Goal: Task Accomplishment & Management: Manage account settings

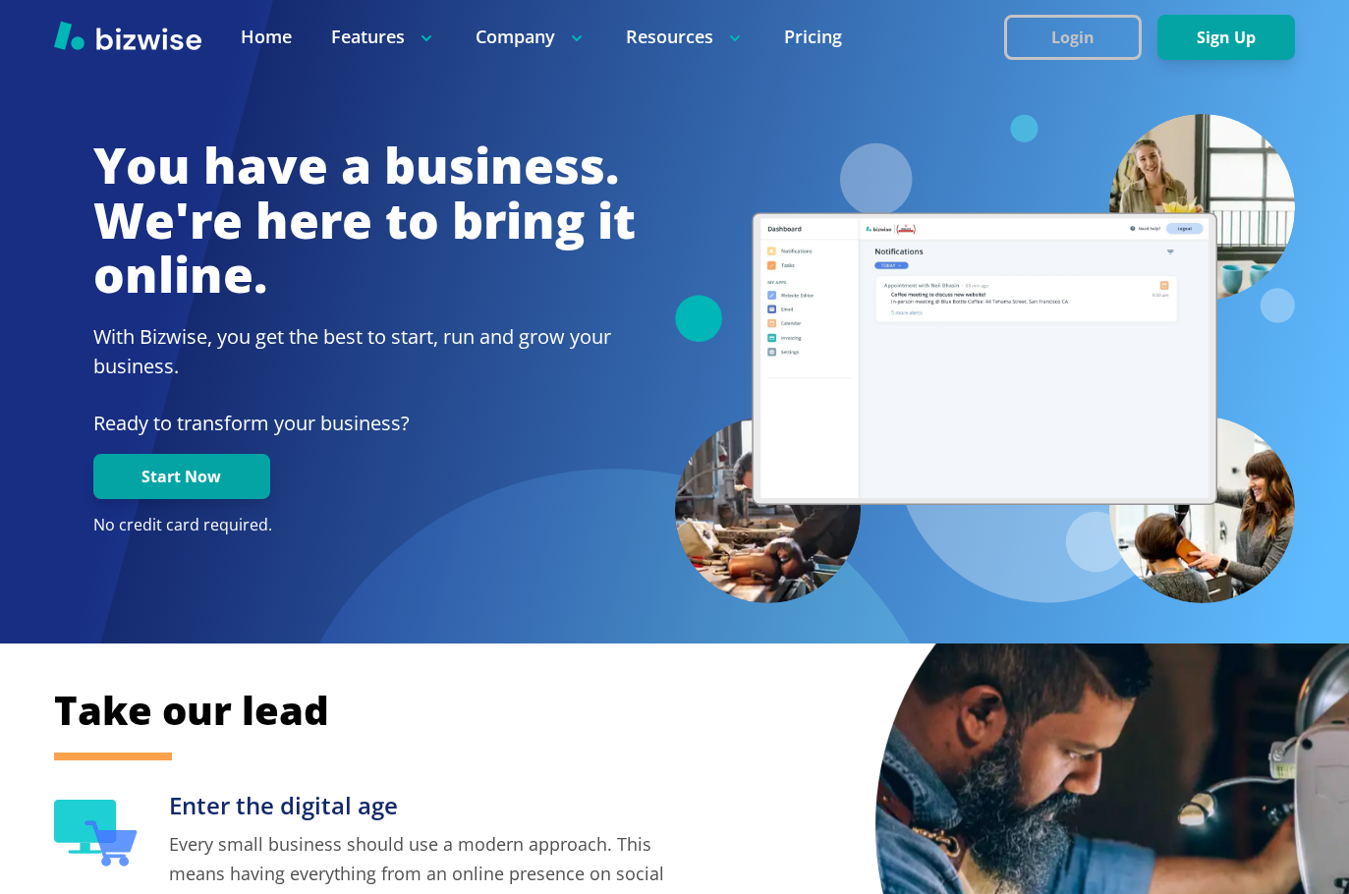
click at [1065, 27] on button "Login" at bounding box center [1073, 37] width 138 height 45
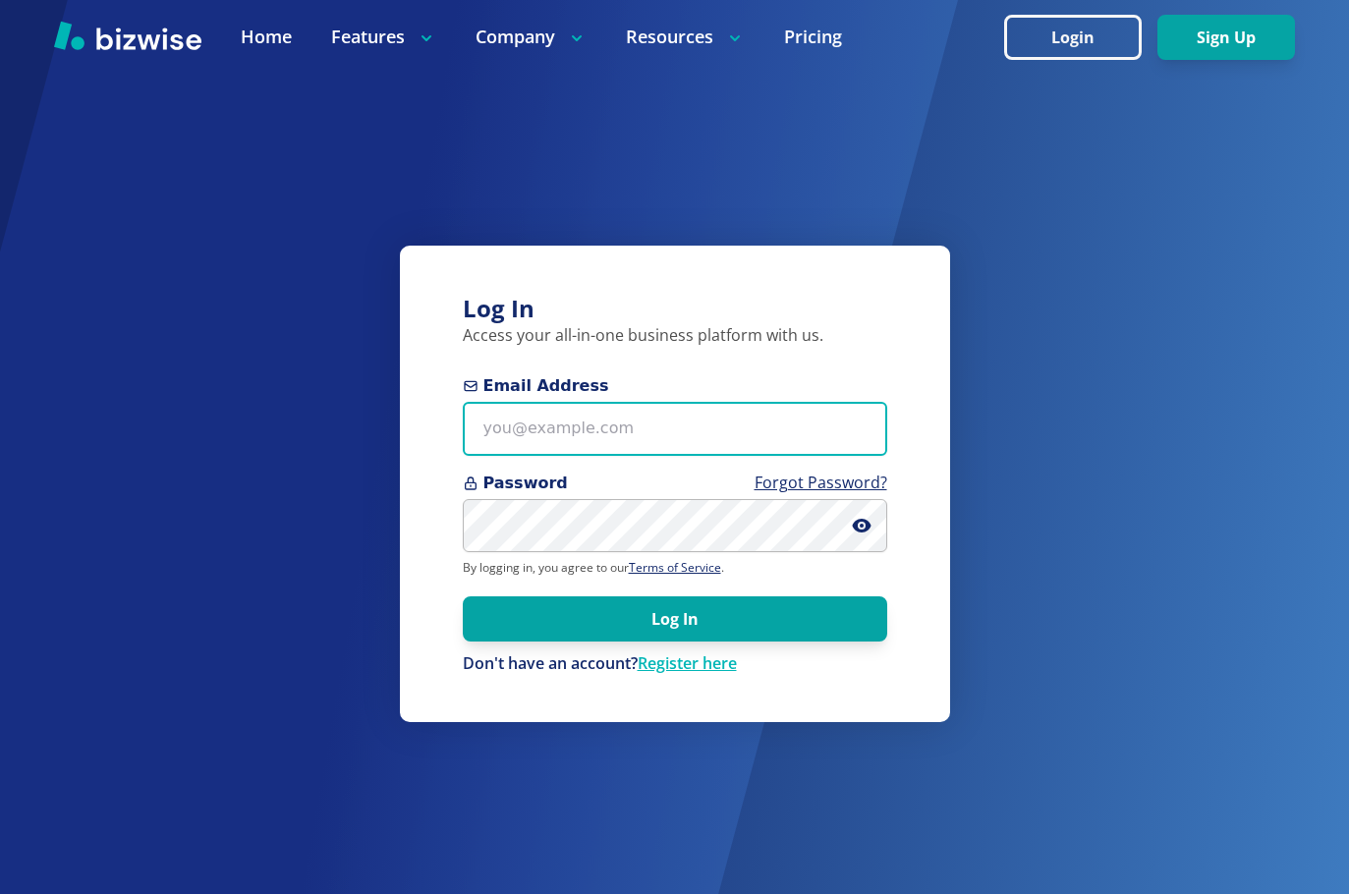
click at [637, 425] on input "Email Address" at bounding box center [675, 429] width 424 height 54
paste input "[EMAIL_ADDRESS][DOMAIN_NAME]"
type input "[EMAIL_ADDRESS][DOMAIN_NAME]"
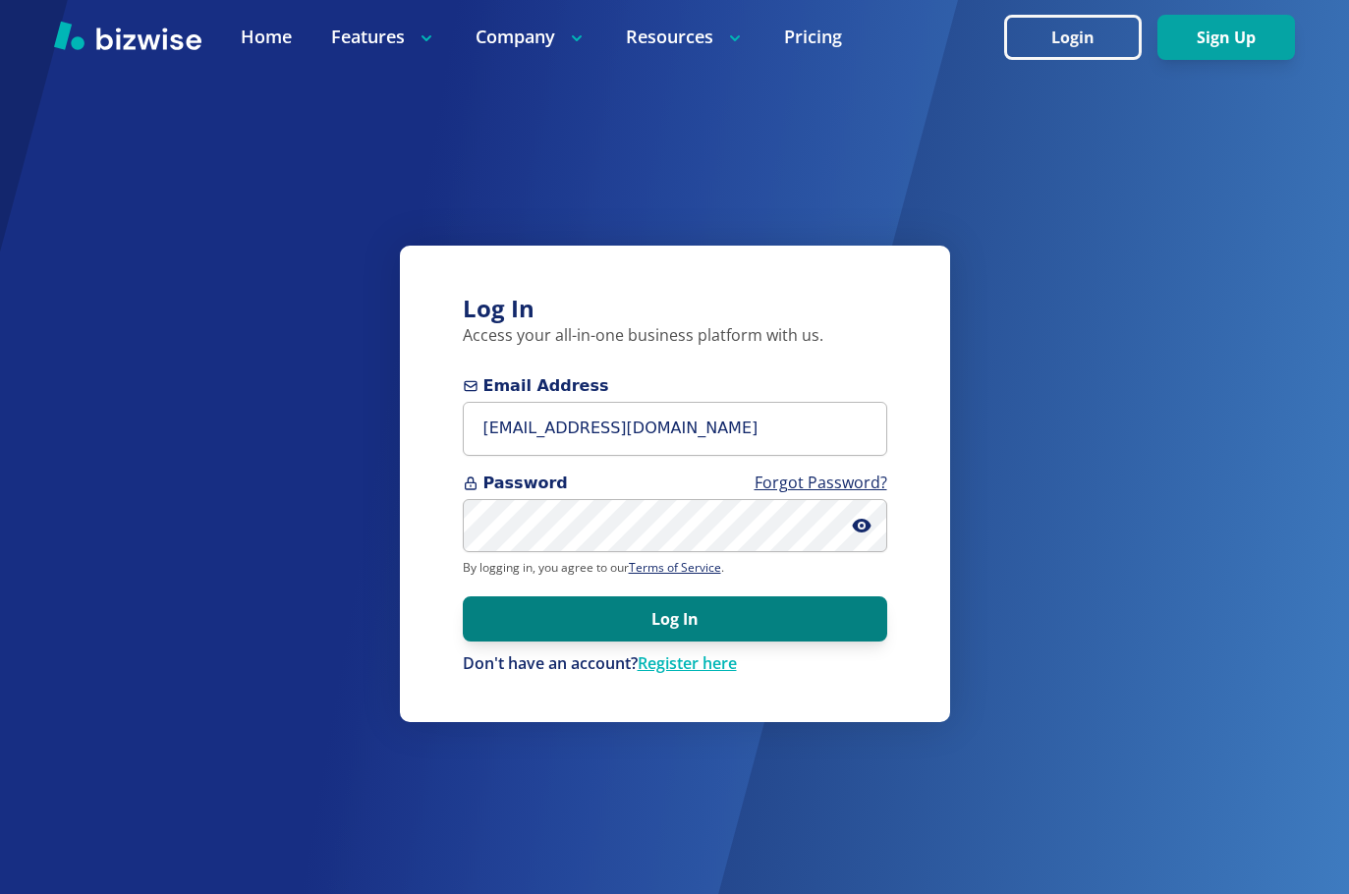
click at [670, 614] on button "Log In" at bounding box center [675, 618] width 424 height 45
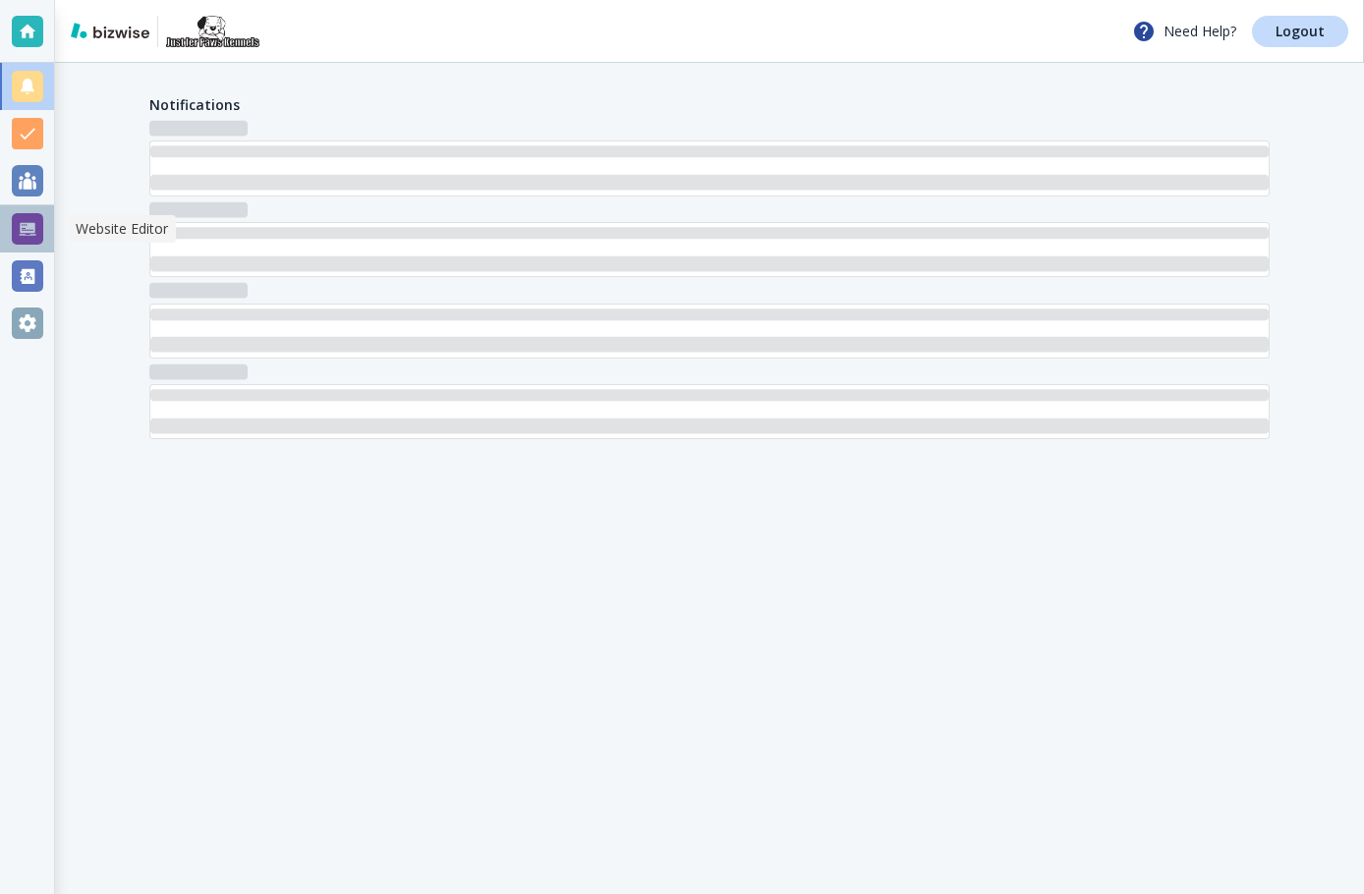
click at [27, 231] on div at bounding box center [27, 228] width 31 height 31
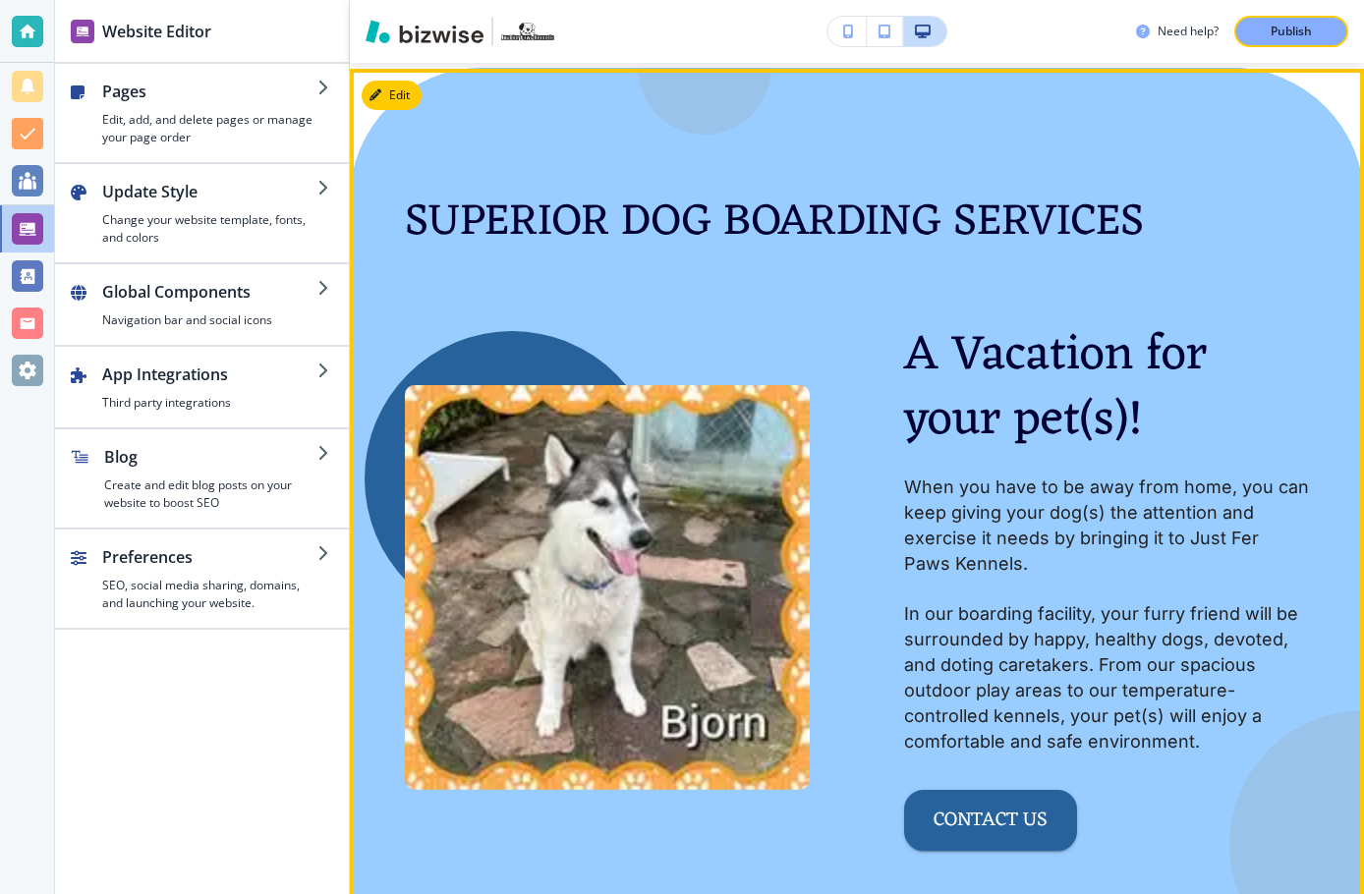
scroll to position [2554, 0]
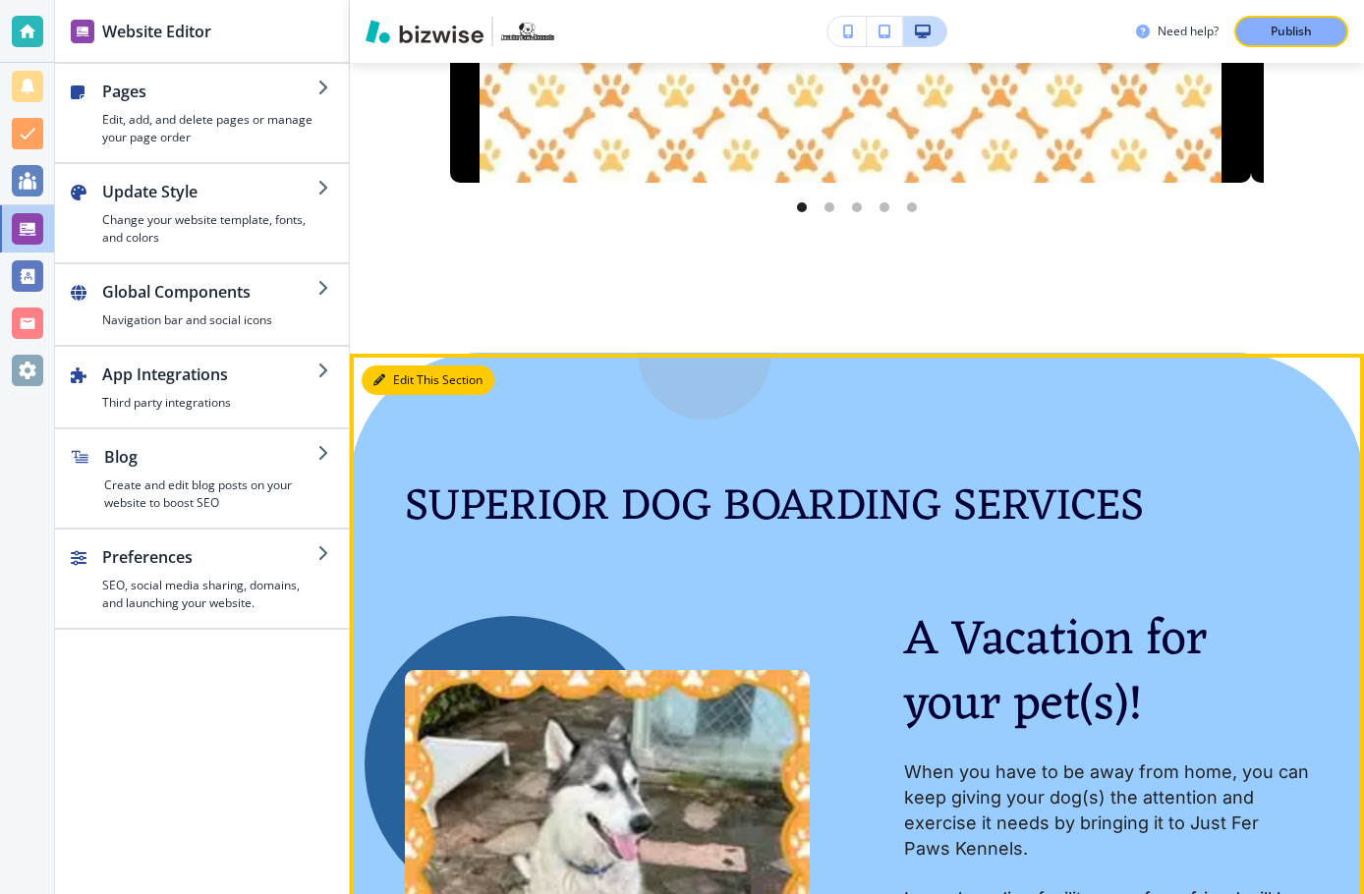
click at [402, 378] on button "Edit This Section" at bounding box center [428, 379] width 133 height 29
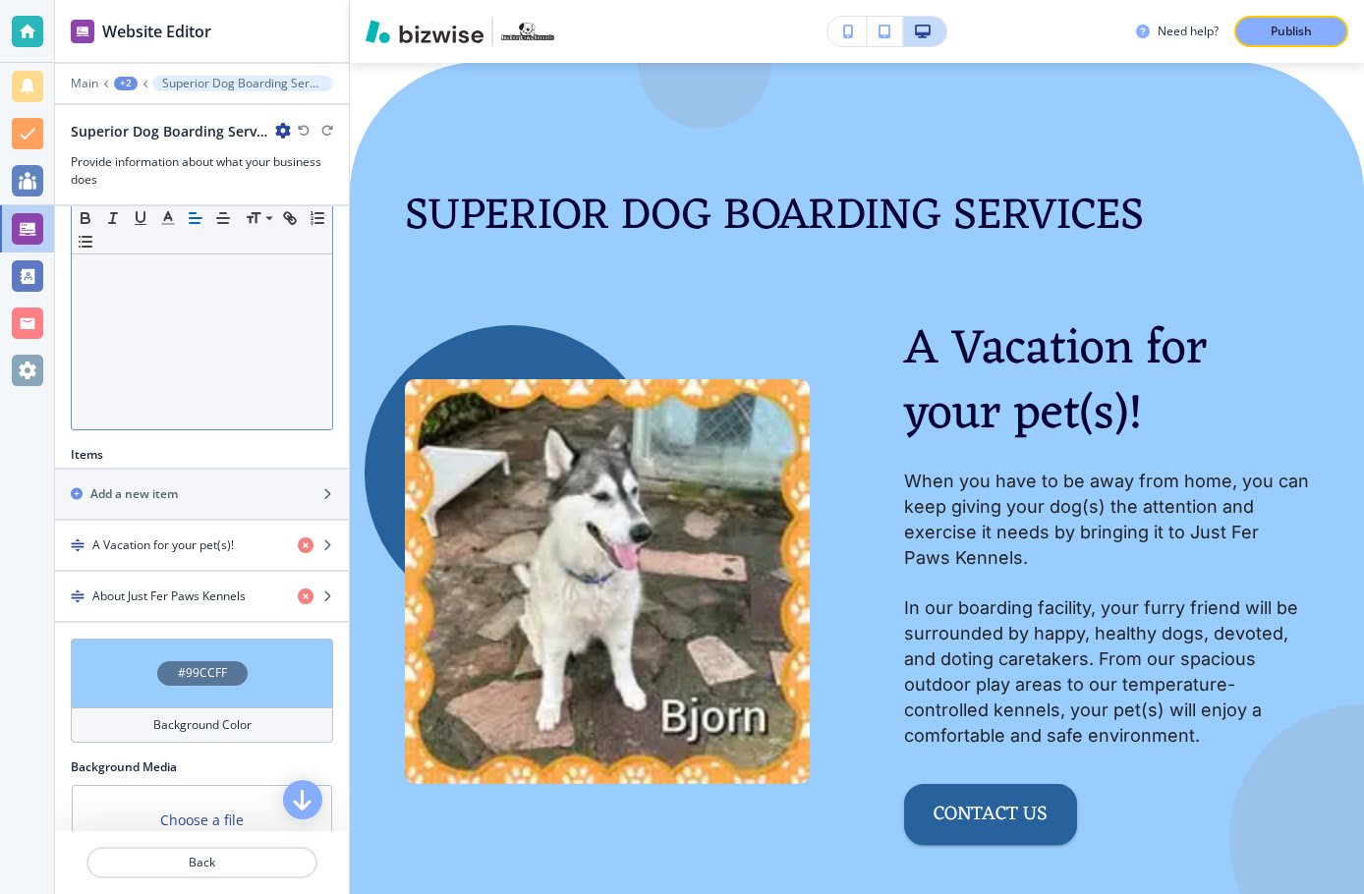
scroll to position [490, 0]
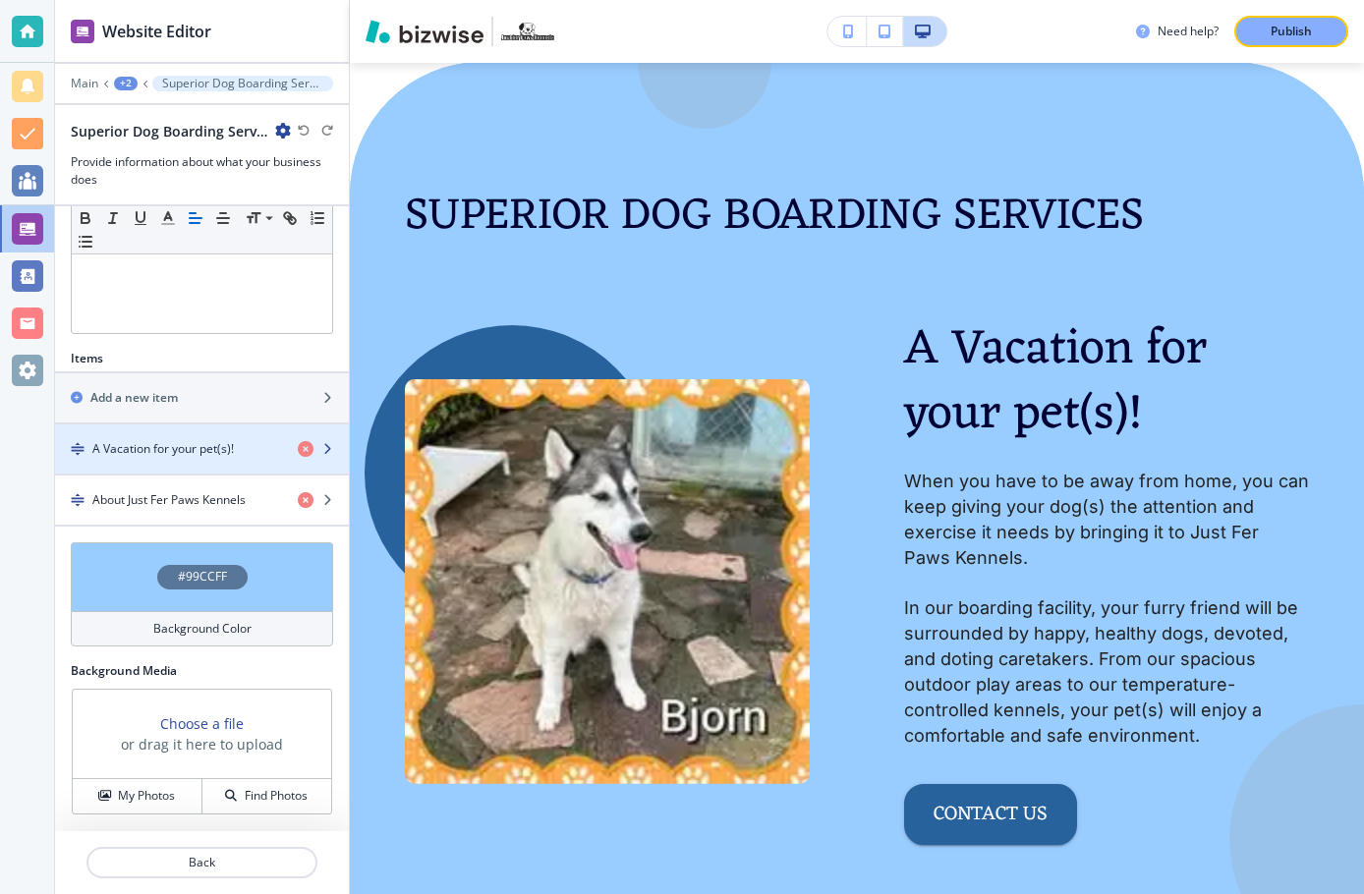
click at [171, 451] on h4 "A Vacation for your pet(s)!" at bounding box center [162, 449] width 141 height 18
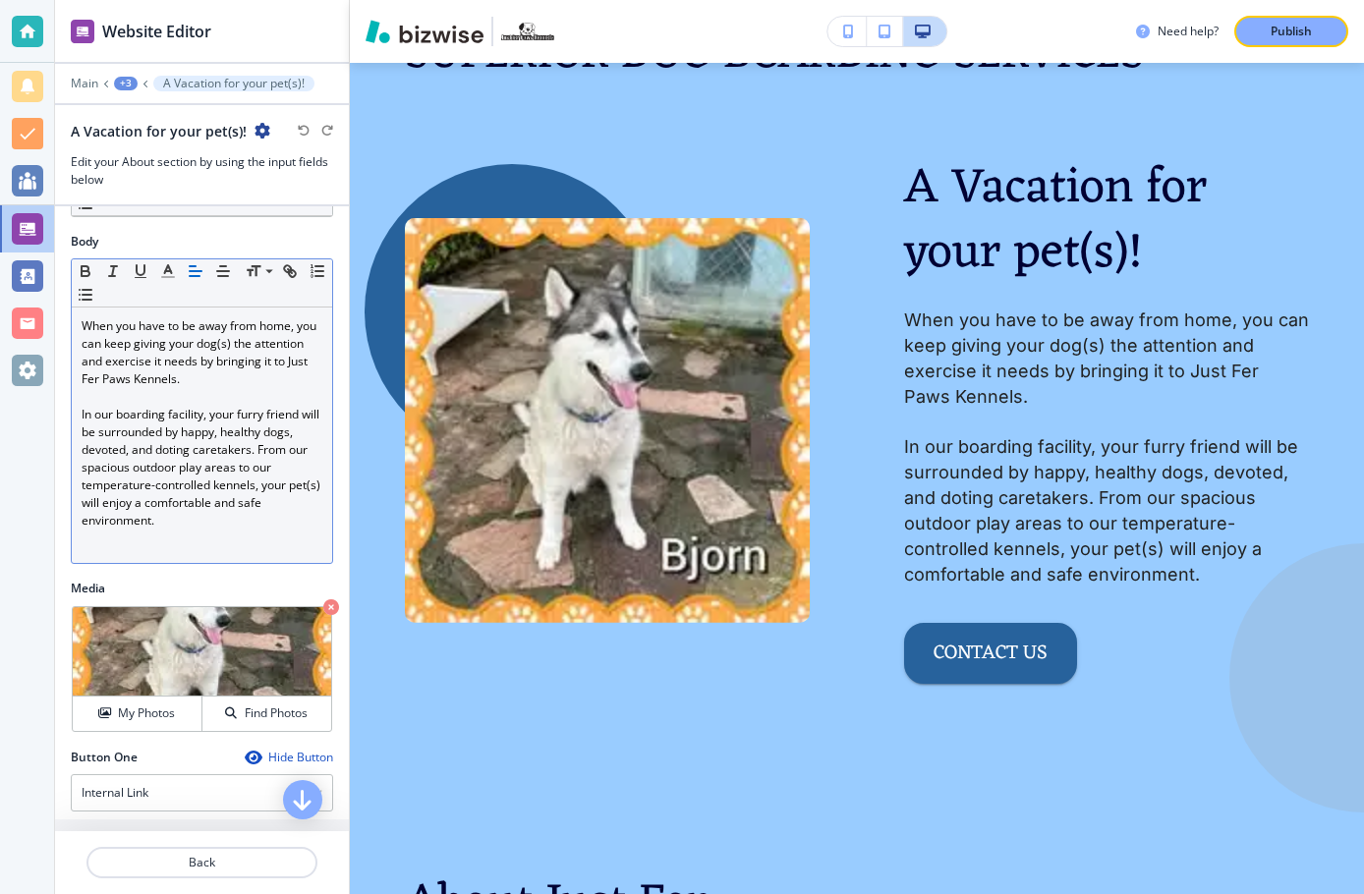
scroll to position [518, 0]
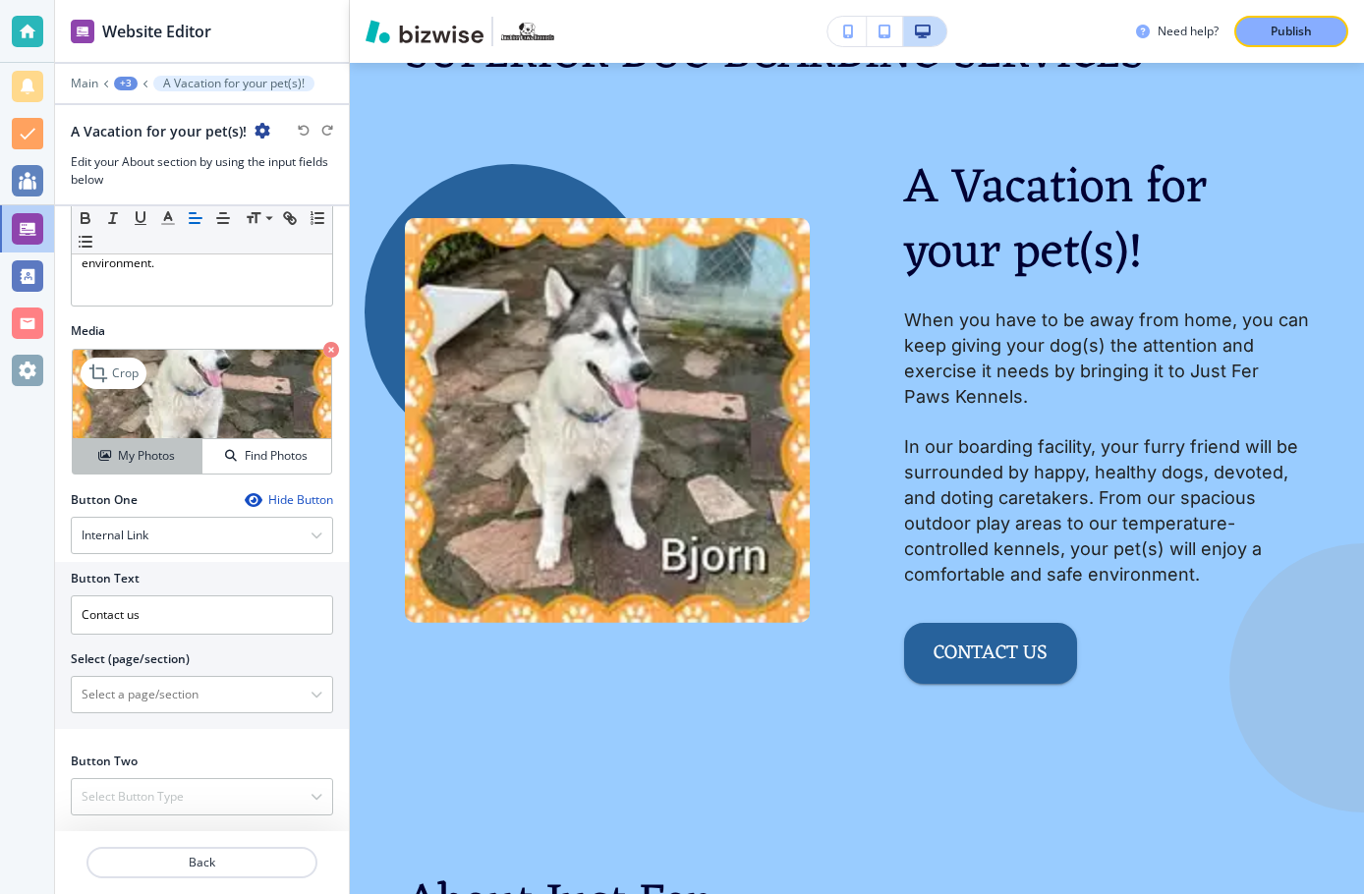
click at [154, 457] on h4 "My Photos" at bounding box center [146, 456] width 57 height 18
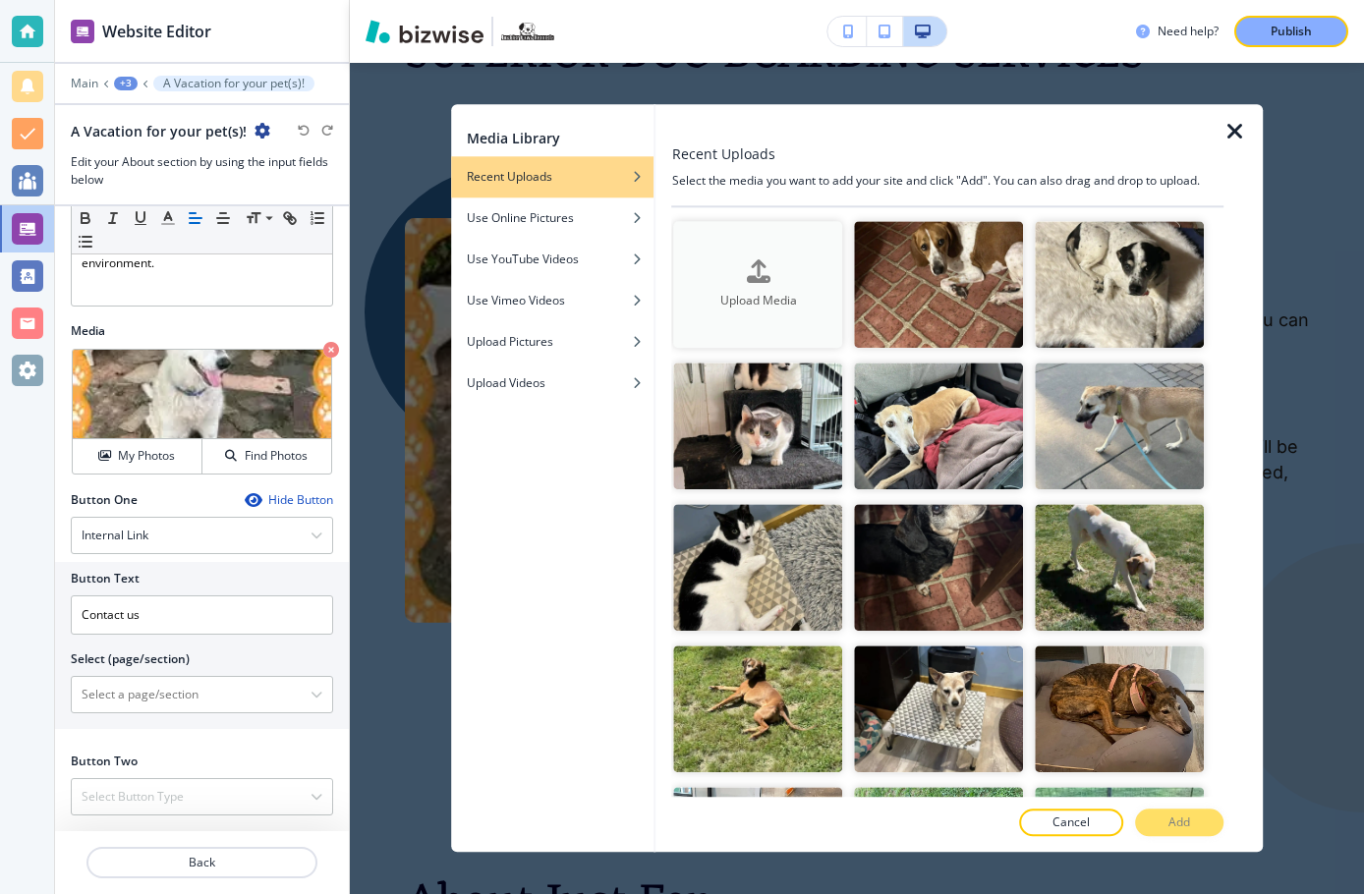
click at [713, 261] on div "Upload Media" at bounding box center [758, 284] width 169 height 50
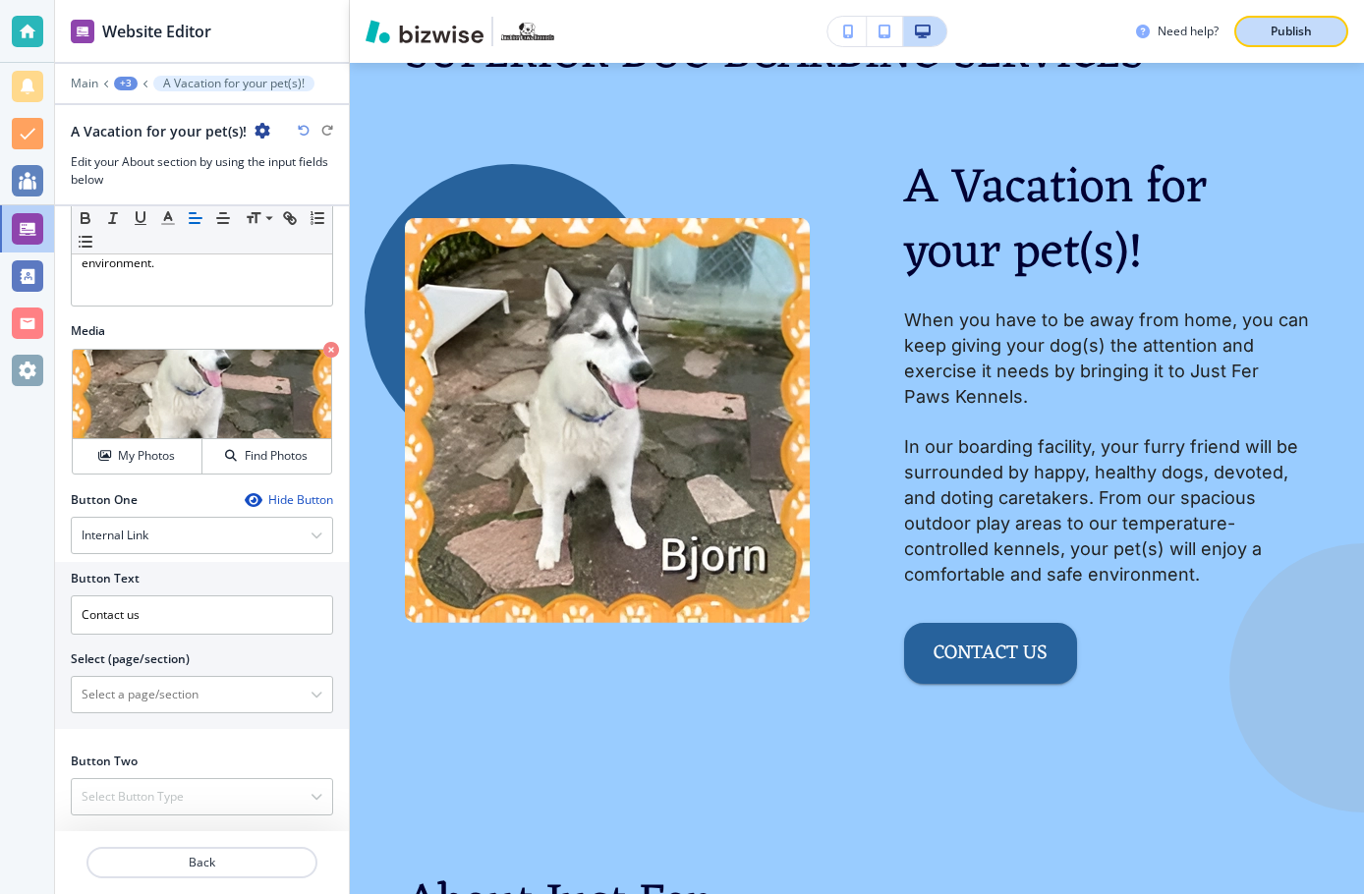
click at [1291, 28] on p "Publish" at bounding box center [1290, 32] width 41 height 18
